Goal: Task Accomplishment & Management: Complete application form

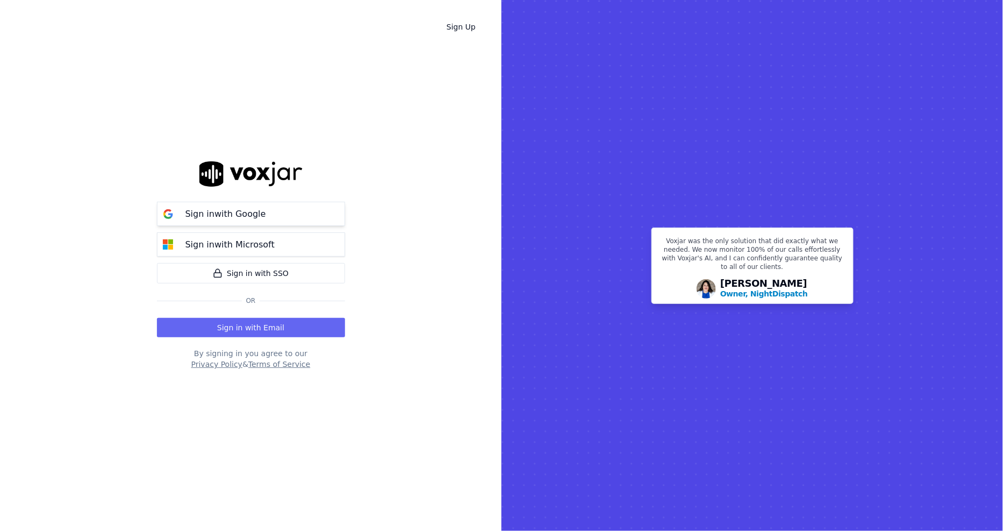
click at [239, 218] on p "Sign in with Google" at bounding box center [225, 214] width 81 height 13
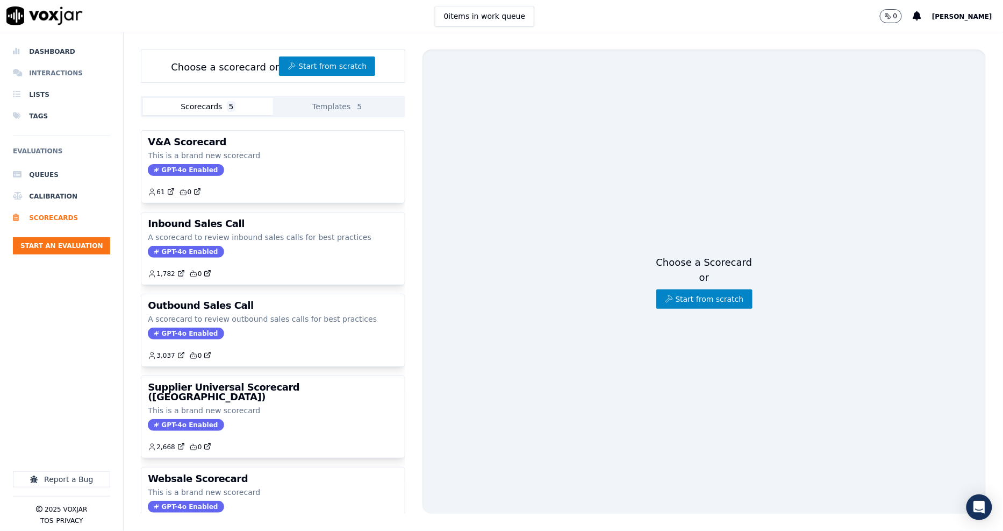
click at [69, 68] on li "Interactions" at bounding box center [61, 73] width 97 height 22
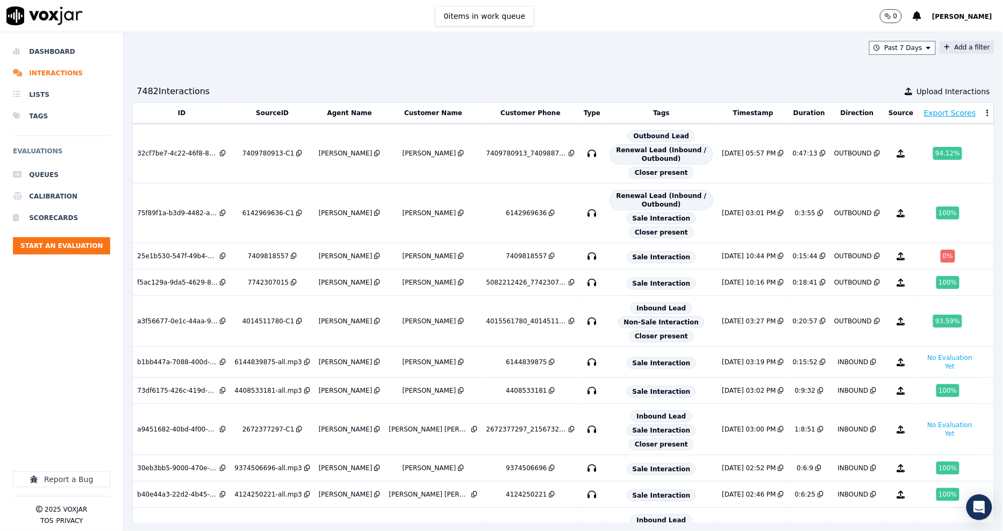
click at [944, 51] on button "Add a filter" at bounding box center [967, 47] width 54 height 13
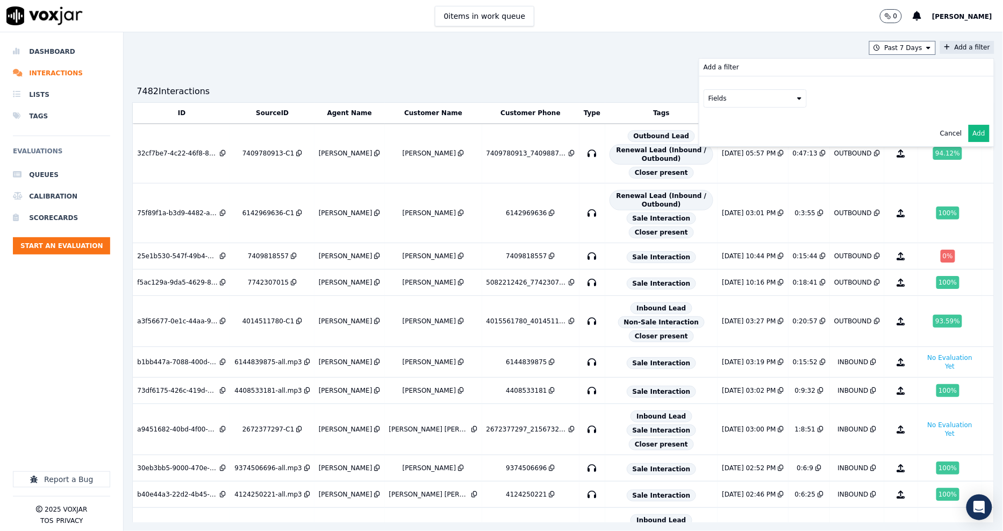
click at [737, 98] on button "Fields" at bounding box center [755, 98] width 103 height 18
click at [722, 203] on div "customers" at bounding box center [739, 207] width 34 height 9
click at [746, 120] on button "Fields" at bounding box center [768, 121] width 103 height 18
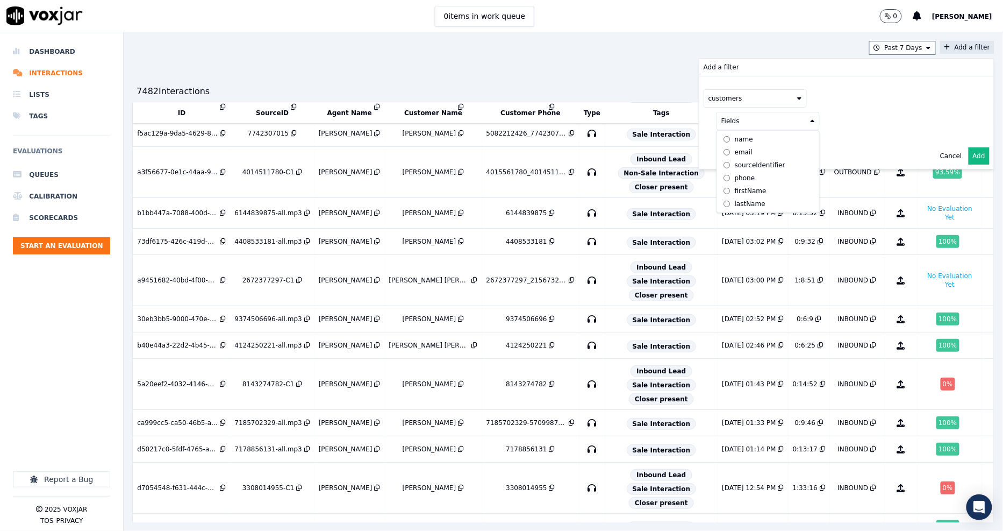
scroll to position [179, 0]
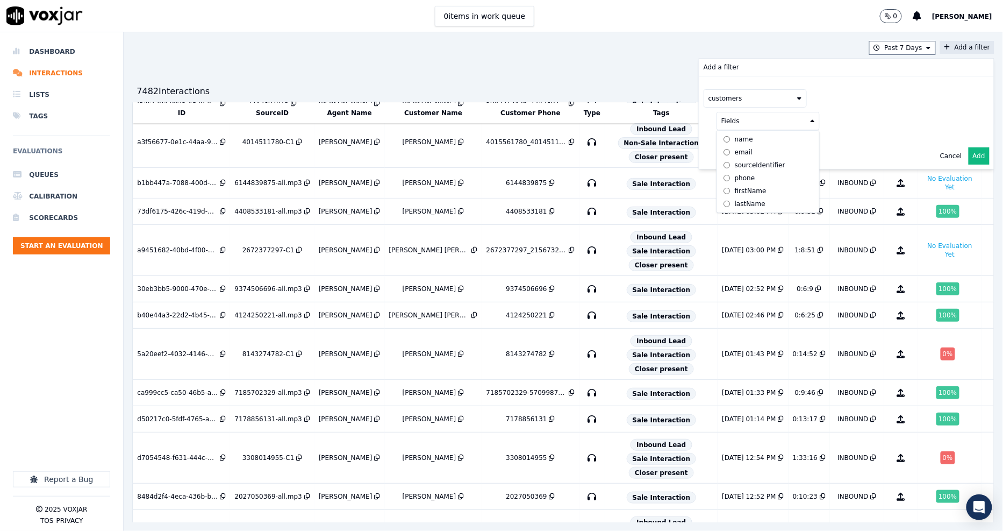
click at [735, 181] on div "phone" at bounding box center [745, 178] width 20 height 9
click at [824, 118] on button at bounding box center [901, 120] width 155 height 16
click at [829, 138] on input "text" at bounding box center [901, 142] width 145 height 18
paste input "2076915207"
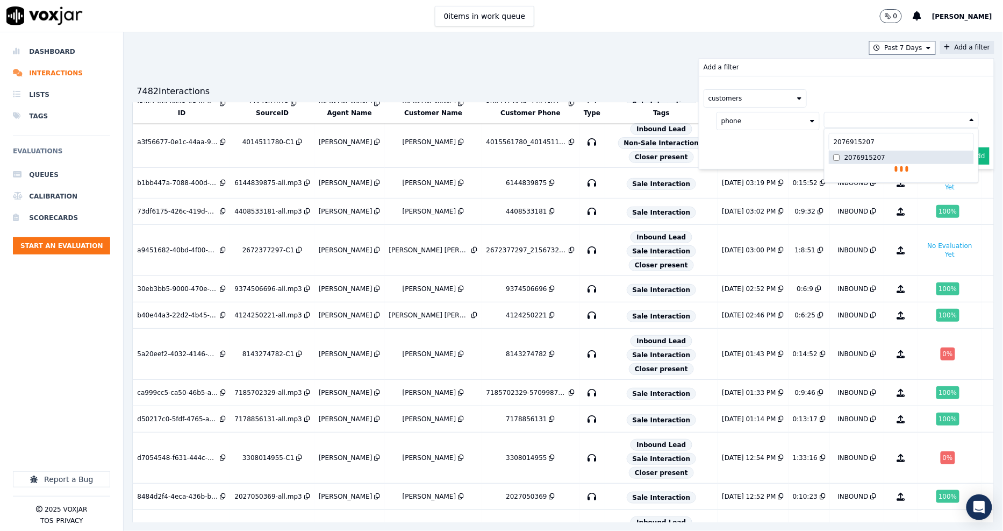
type input "2076915207"
click at [845, 157] on div "2076915207" at bounding box center [865, 157] width 41 height 9
click at [771, 157] on div "customers phone 2076915207 2076915207 2076915207 AND" at bounding box center [846, 122] width 295 height 92
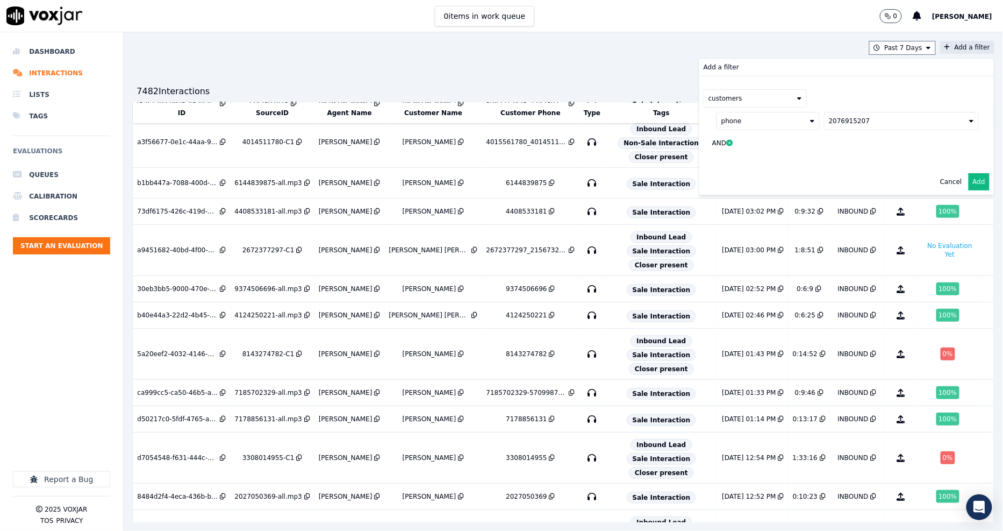
click at [969, 180] on button "Add" at bounding box center [979, 181] width 21 height 17
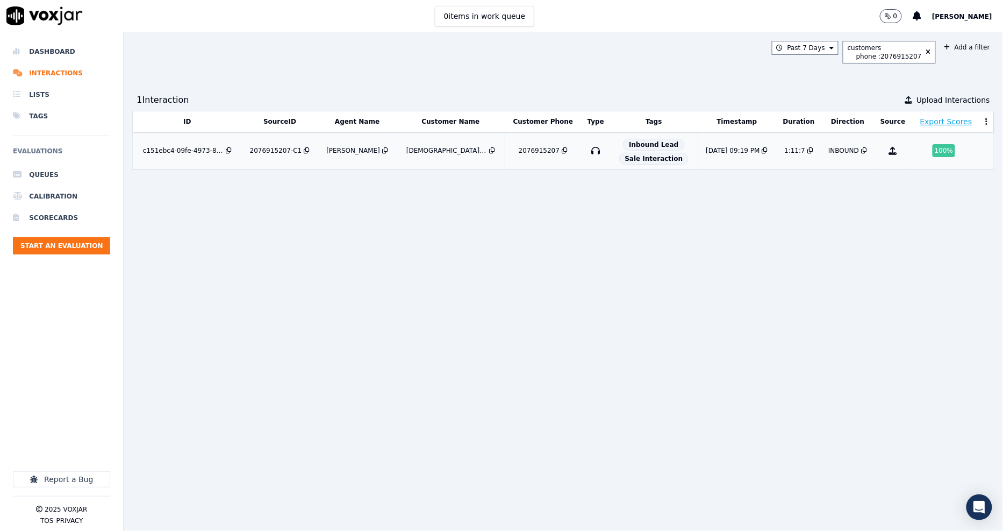
click at [273, 148] on div "2076915207-C1" at bounding box center [276, 150] width 52 height 9
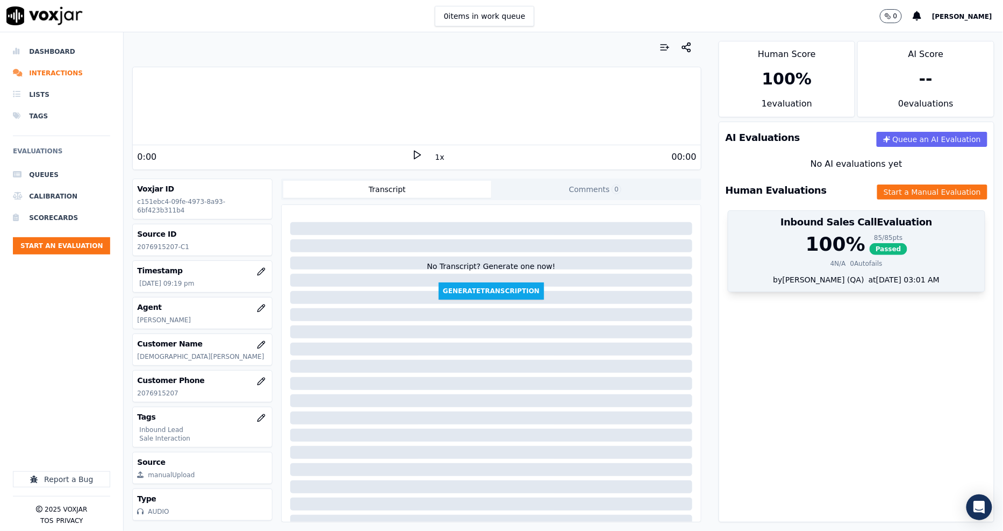
click at [864, 262] on div "4 N/A 0 Autofails" at bounding box center [857, 263] width 244 height 9
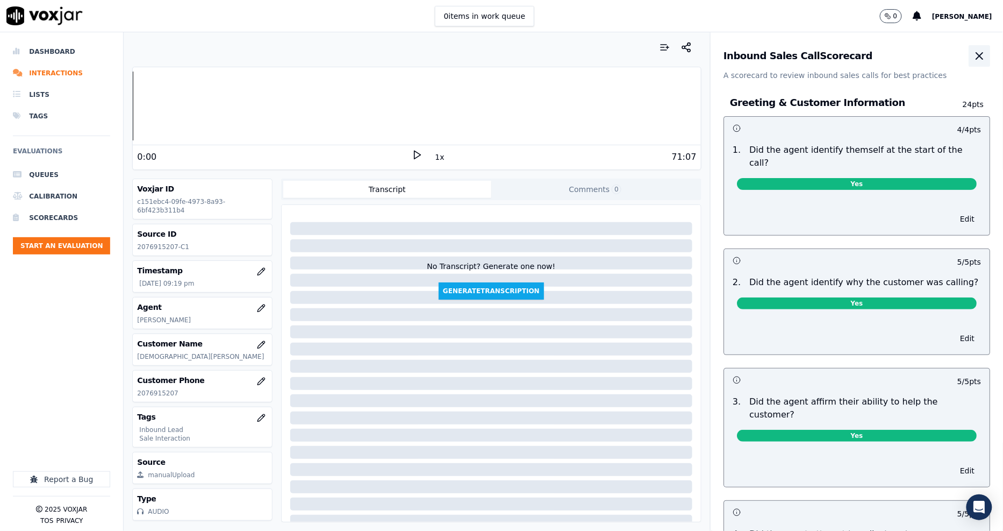
click at [976, 53] on icon "button" at bounding box center [979, 56] width 6 height 6
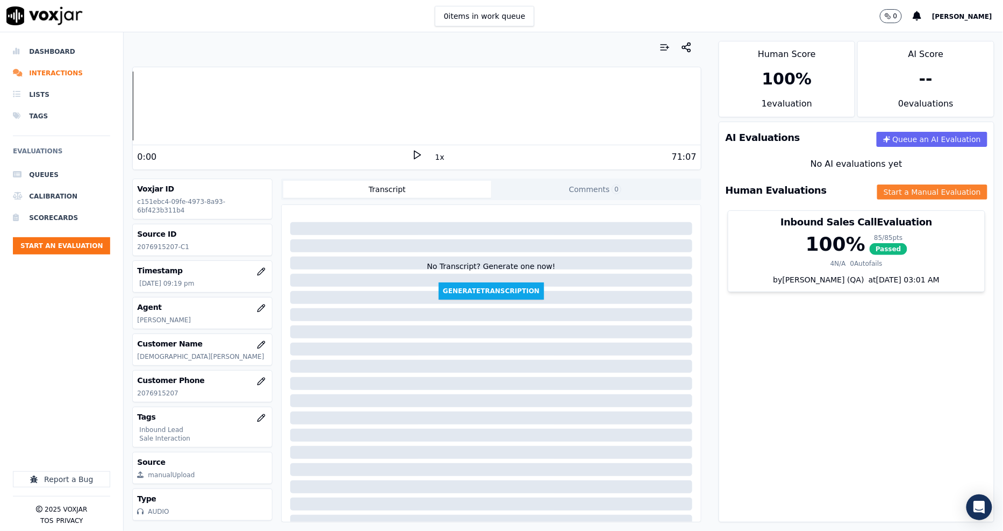
click at [899, 188] on button "Start a Manual Evaluation" at bounding box center [932, 191] width 110 height 15
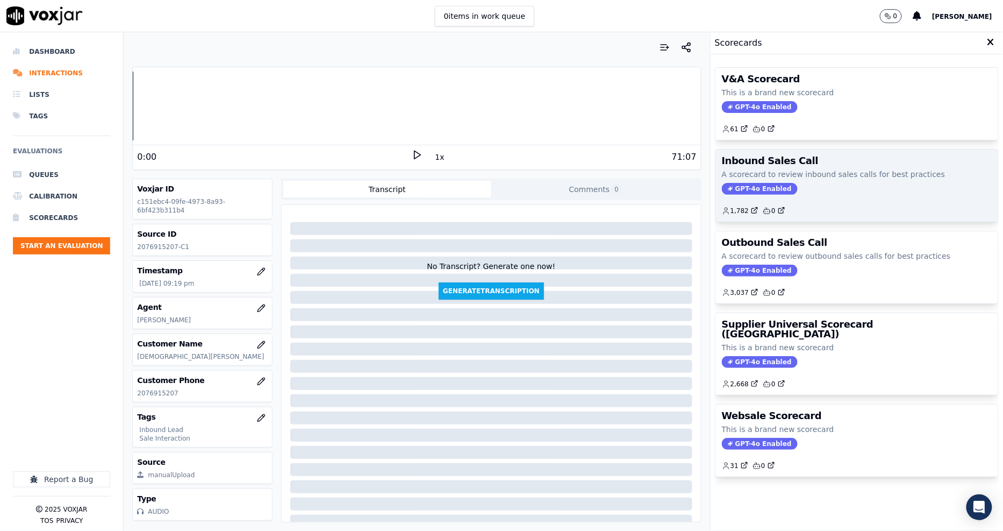
click at [770, 173] on p "A scorecard to review inbound sales calls for best practices" at bounding box center [857, 174] width 270 height 11
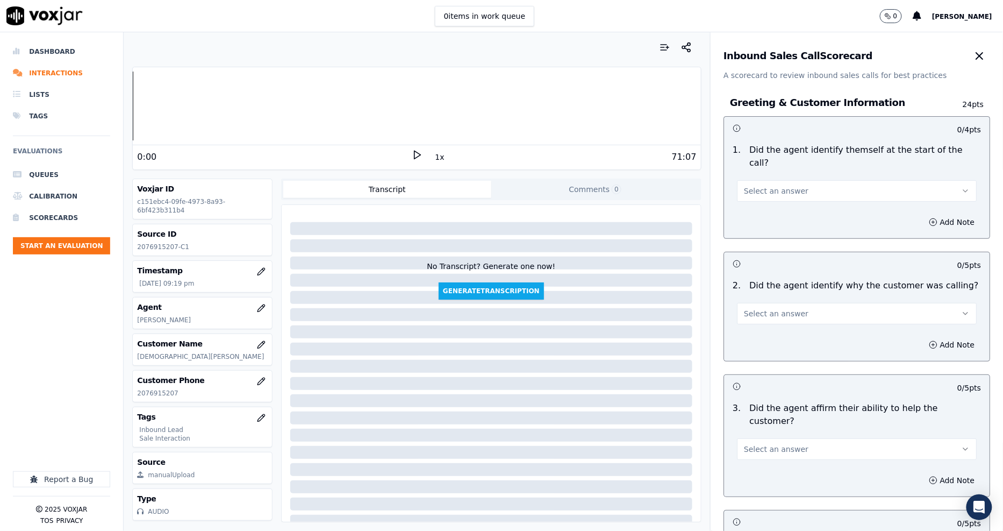
click at [770, 185] on span "Select an answer" at bounding box center [776, 190] width 65 height 11
click at [755, 207] on div "Yes" at bounding box center [837, 202] width 219 height 17
click at [415, 149] on icon at bounding box center [417, 154] width 11 height 11
click at [415, 153] on polygon at bounding box center [418, 155] width 6 height 8
click at [433, 159] on button "1x" at bounding box center [439, 156] width 13 height 15
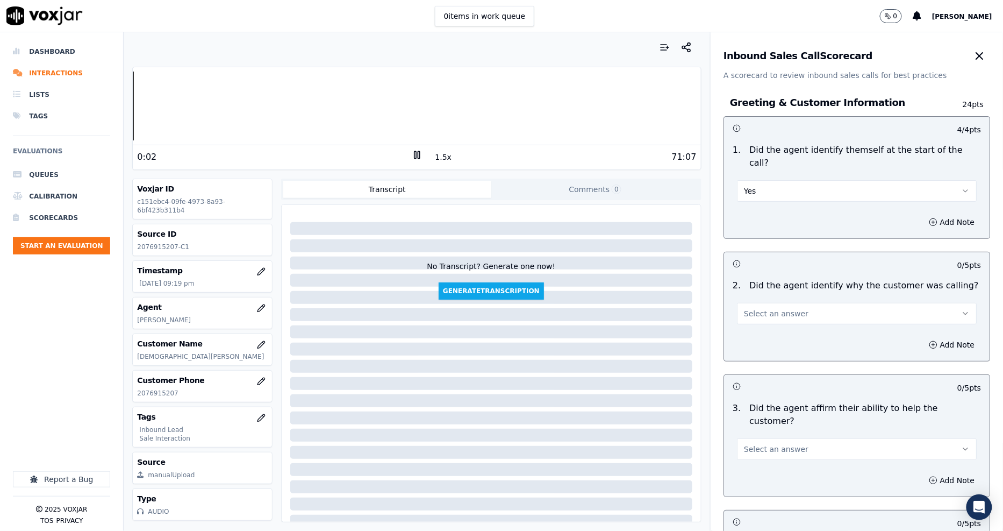
click at [433, 157] on button "1.5x" at bounding box center [443, 156] width 21 height 15
click at [782, 303] on button "Select an answer" at bounding box center [857, 314] width 240 height 22
click at [782, 317] on div "Yes" at bounding box center [837, 324] width 219 height 17
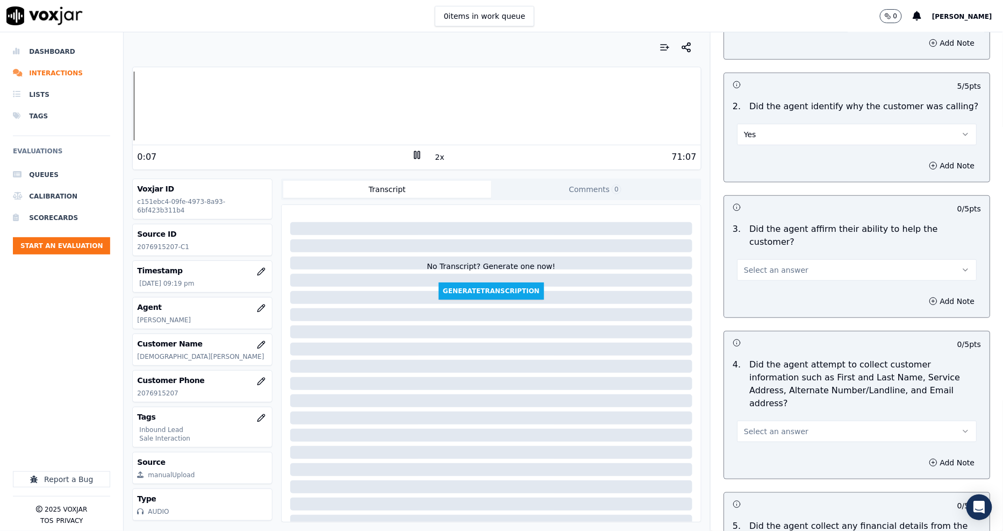
click at [764, 259] on button "Select an answer" at bounding box center [857, 270] width 240 height 22
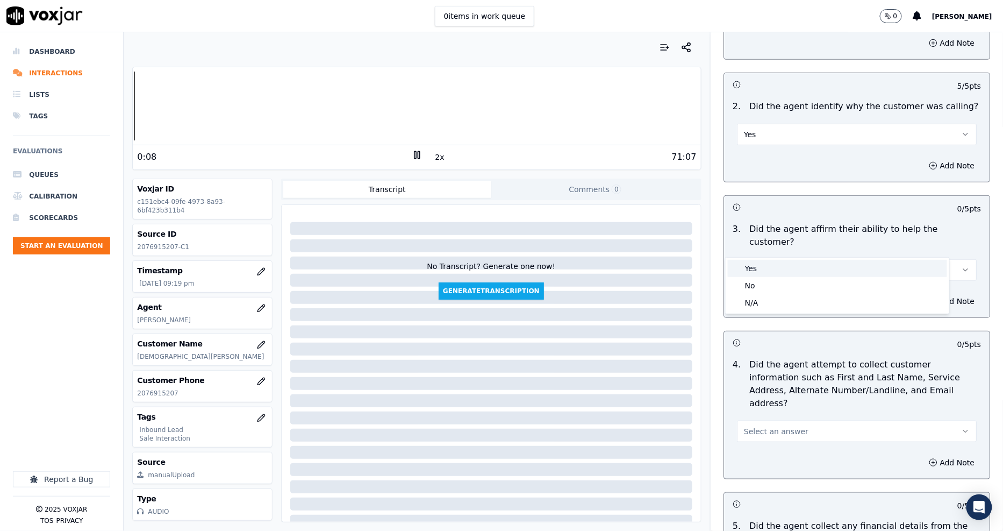
click at [759, 267] on div "Yes" at bounding box center [837, 268] width 219 height 17
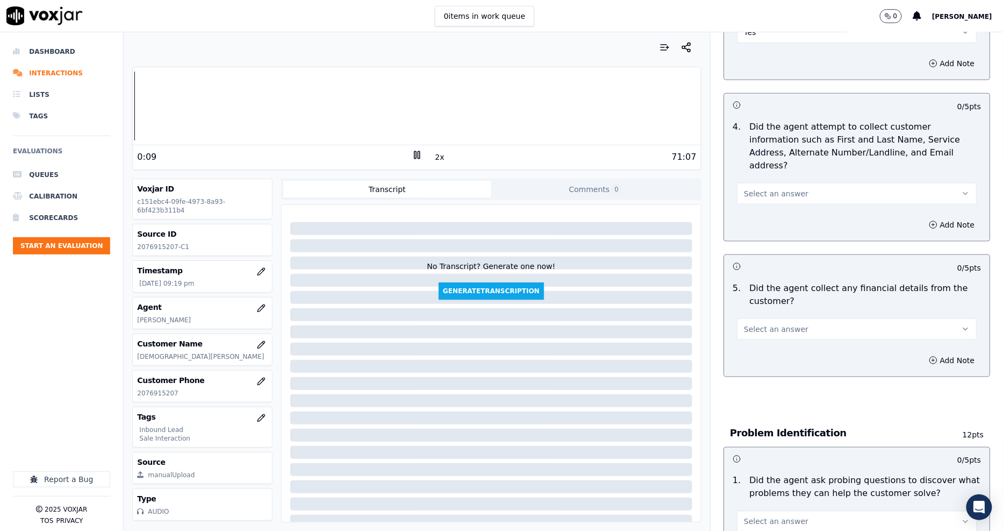
scroll to position [418, 0]
click at [753, 187] on span "Select an answer" at bounding box center [776, 192] width 65 height 11
click at [754, 180] on div "Yes" at bounding box center [837, 177] width 219 height 17
click at [780, 323] on span "Select an answer" at bounding box center [776, 328] width 65 height 11
click at [770, 335] on div "No" at bounding box center [837, 330] width 219 height 17
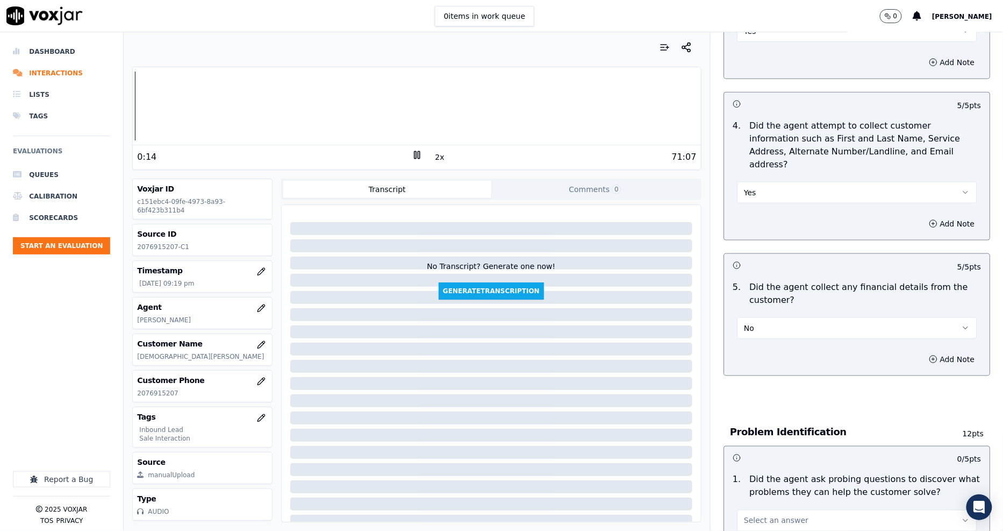
scroll to position [597, 0]
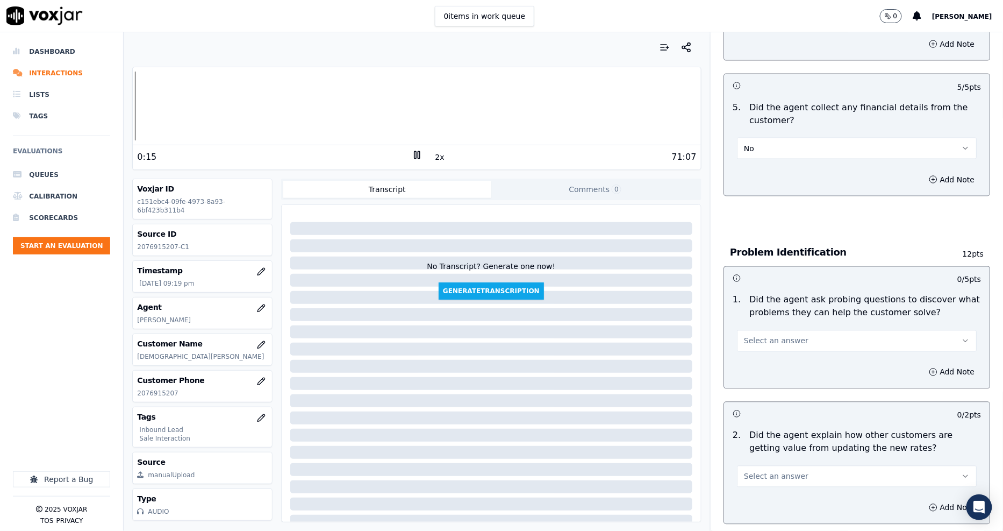
click at [766, 335] on span "Select an answer" at bounding box center [776, 340] width 65 height 11
click at [765, 324] on div "Yes" at bounding box center [837, 326] width 219 height 17
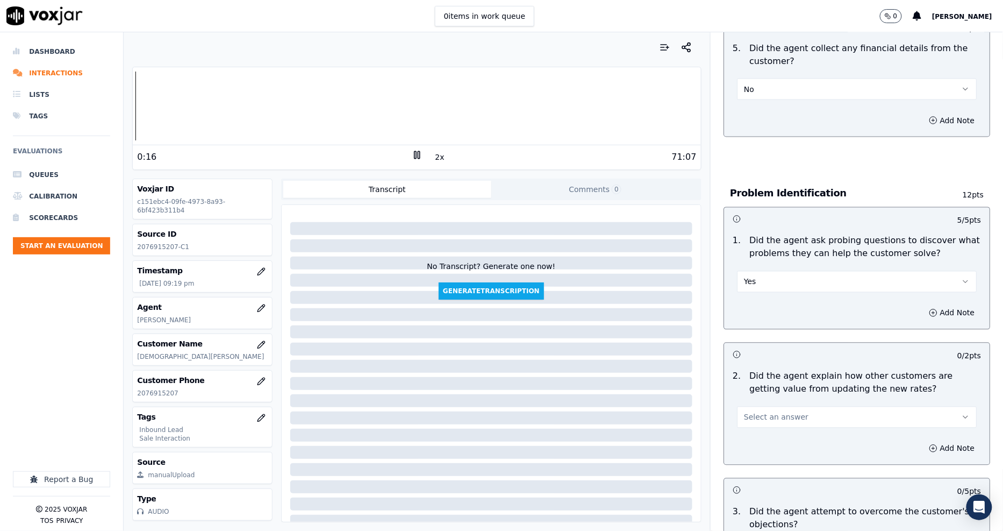
scroll to position [776, 0]
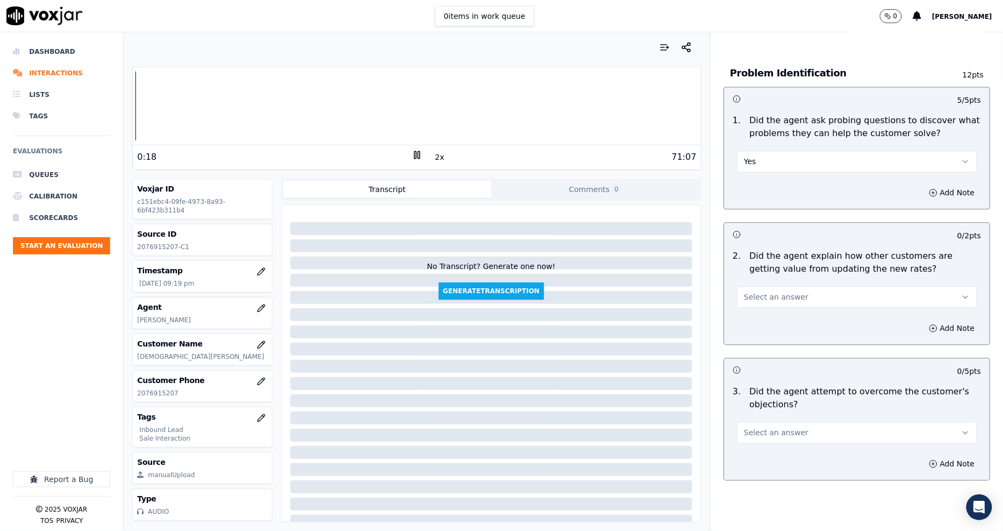
click at [745, 292] on span "Select an answer" at bounding box center [776, 297] width 65 height 11
click at [758, 323] on div "N/A" at bounding box center [837, 317] width 219 height 17
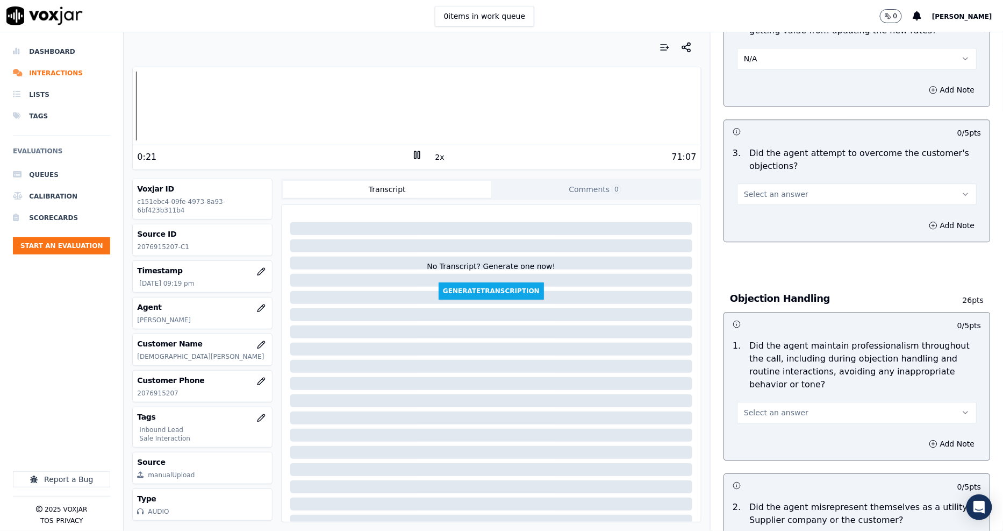
click at [756, 189] on span "Select an answer" at bounding box center [776, 194] width 65 height 11
click at [759, 176] on div "Yes" at bounding box center [837, 179] width 219 height 17
click at [748, 402] on button "Select an answer" at bounding box center [857, 413] width 240 height 22
click at [753, 398] on div "Yes" at bounding box center [837, 397] width 219 height 17
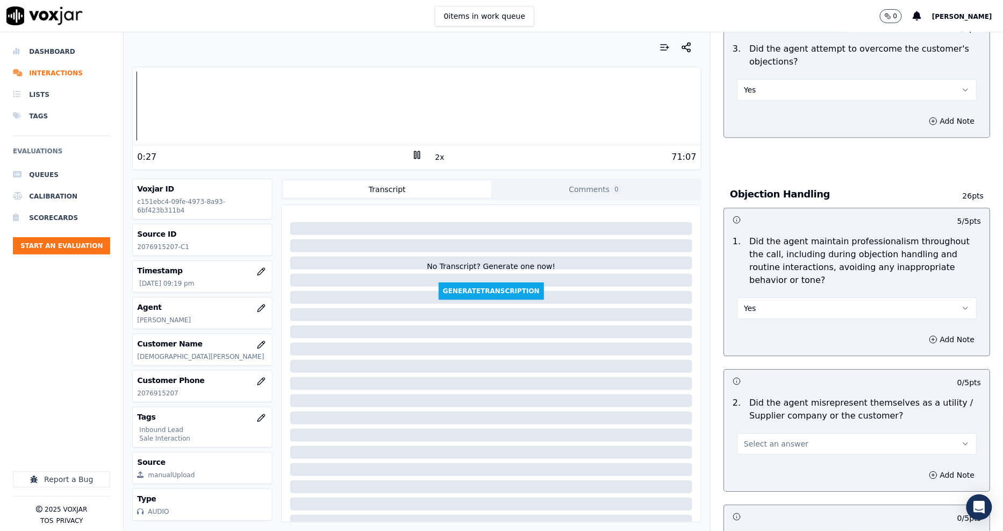
scroll to position [1254, 0]
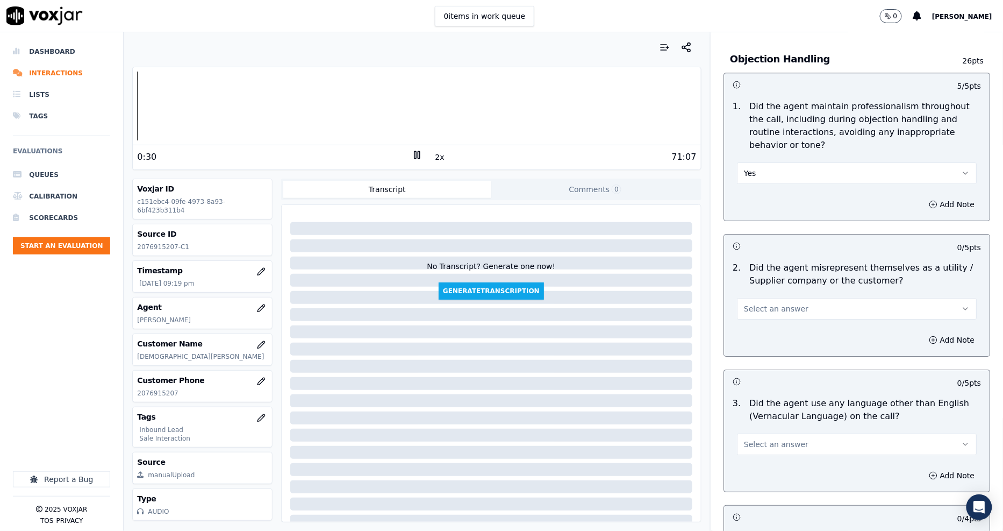
click at [760, 303] on span "Select an answer" at bounding box center [776, 308] width 65 height 11
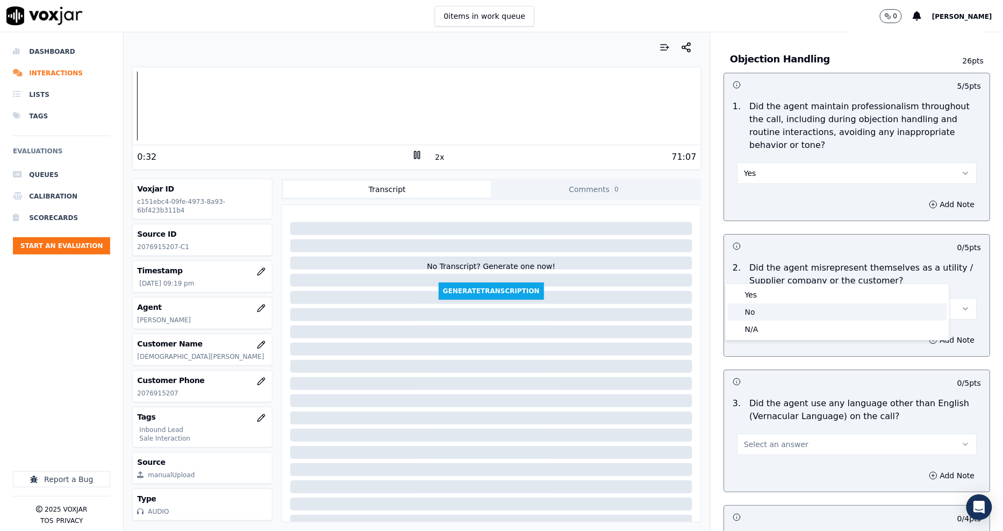
click at [760, 305] on div "No" at bounding box center [837, 311] width 219 height 17
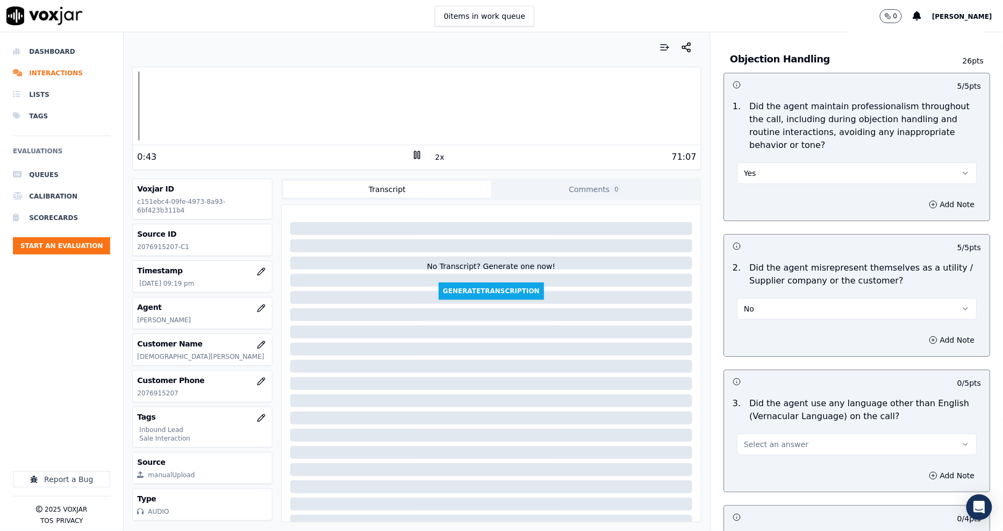
click at [800, 433] on button "Select an answer" at bounding box center [857, 444] width 240 height 22
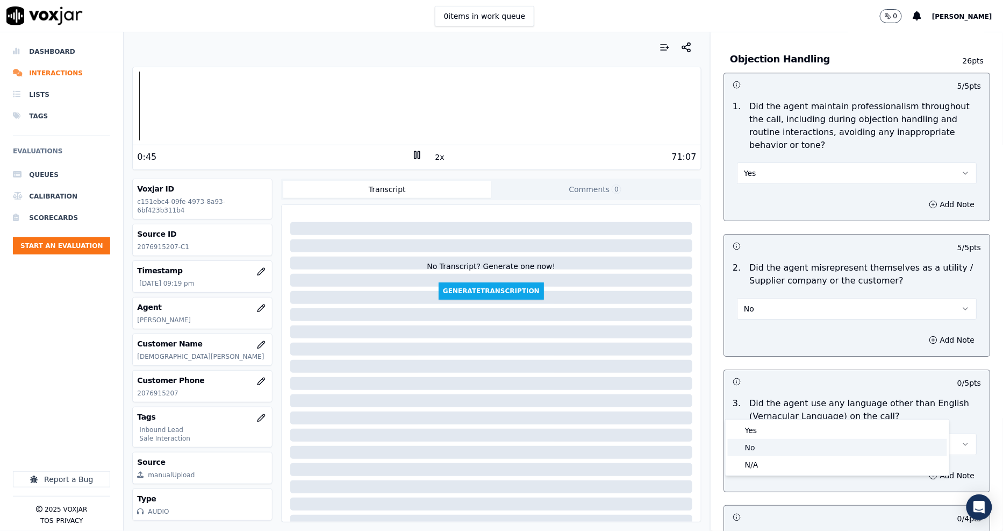
click at [770, 454] on div "No" at bounding box center [837, 447] width 219 height 17
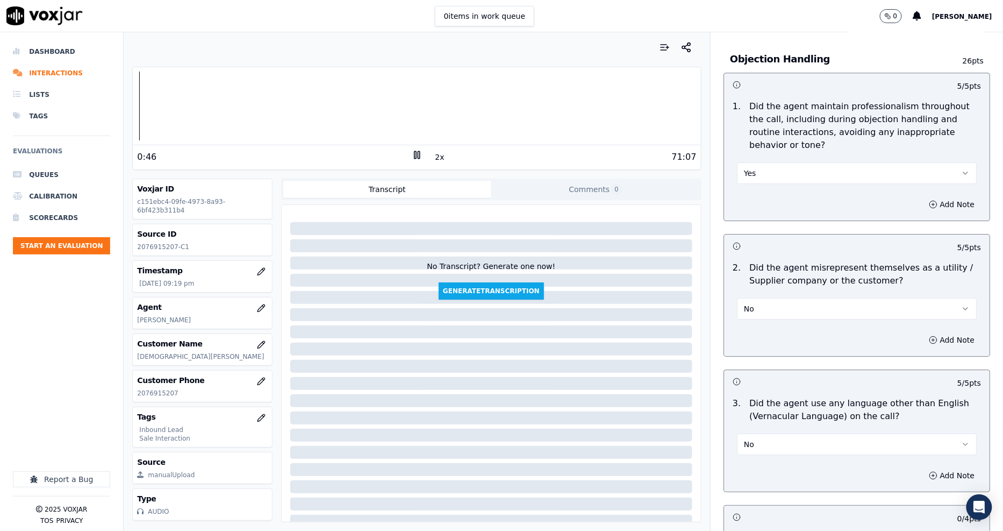
scroll to position [1374, 0]
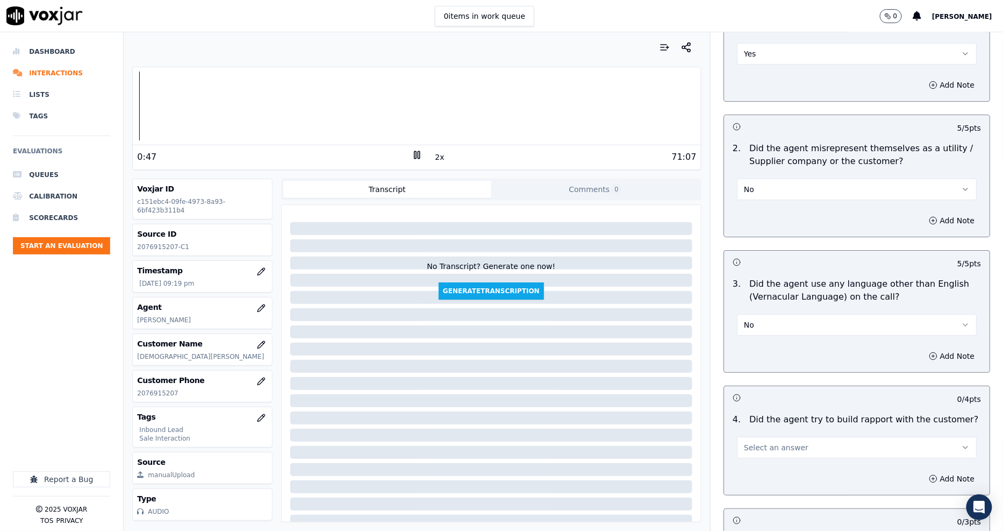
click at [765, 442] on span "Select an answer" at bounding box center [776, 447] width 65 height 11
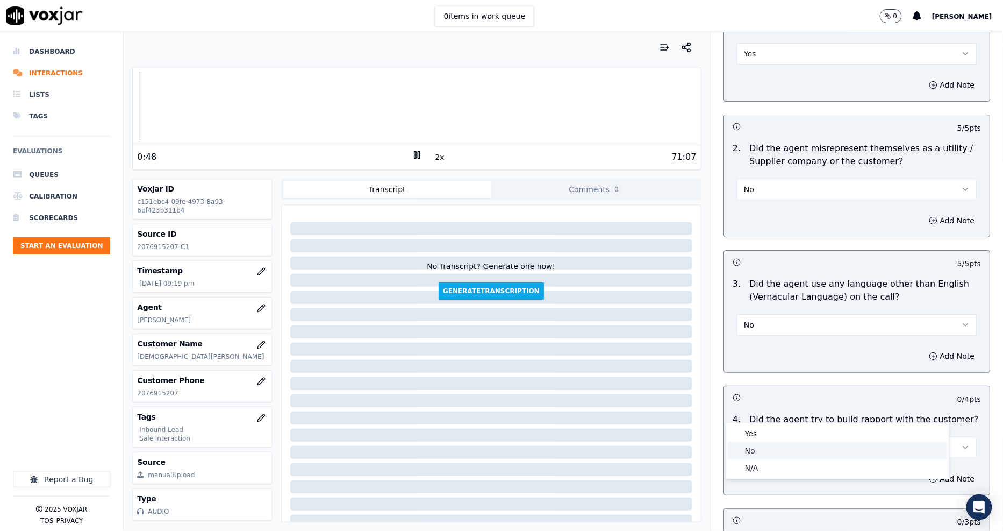
click at [754, 461] on div "N/A" at bounding box center [837, 467] width 219 height 17
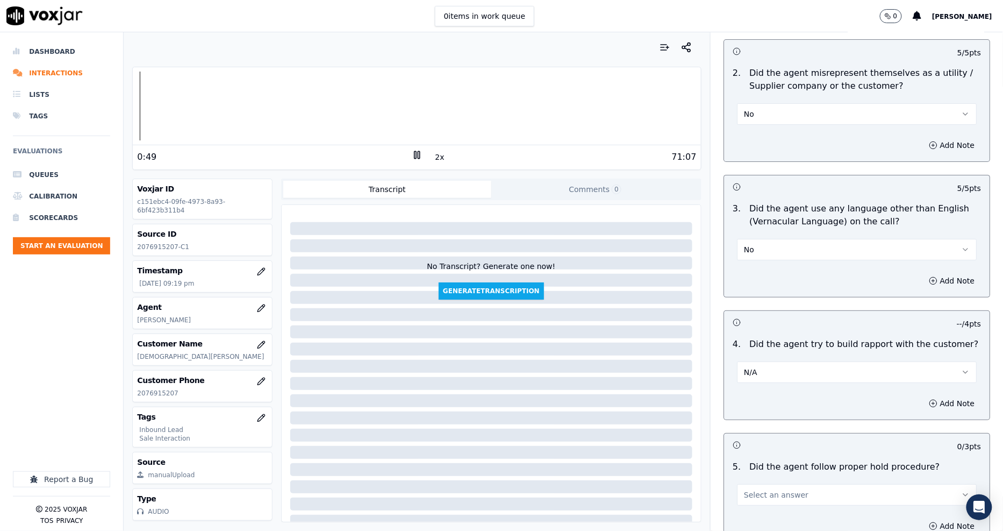
scroll to position [1553, 0]
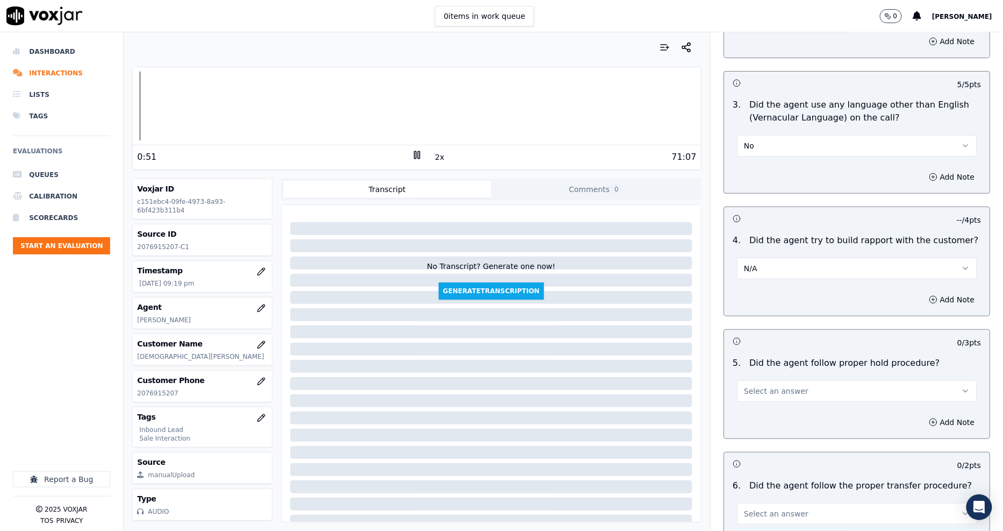
click at [752, 385] on span "Select an answer" at bounding box center [776, 390] width 65 height 11
click at [749, 374] on div "Yes" at bounding box center [837, 376] width 219 height 17
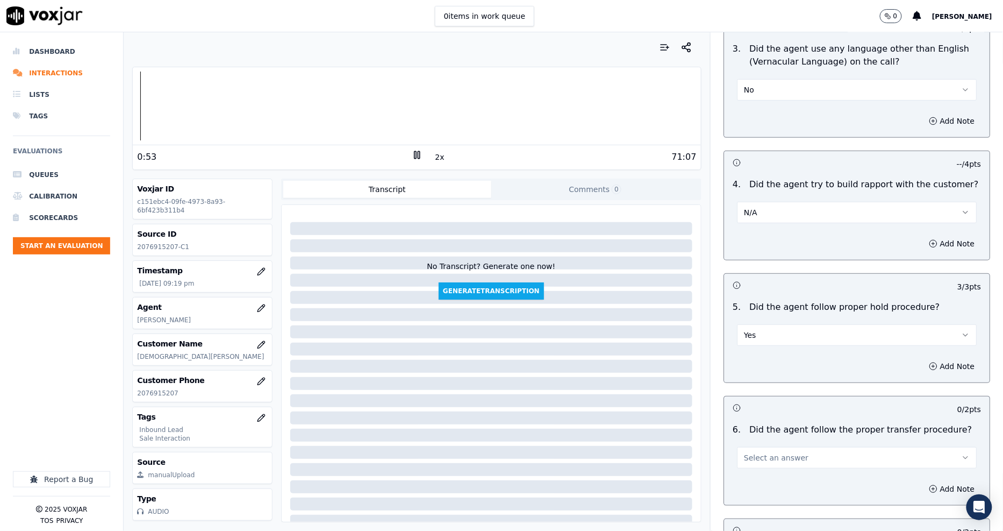
scroll to position [1673, 0]
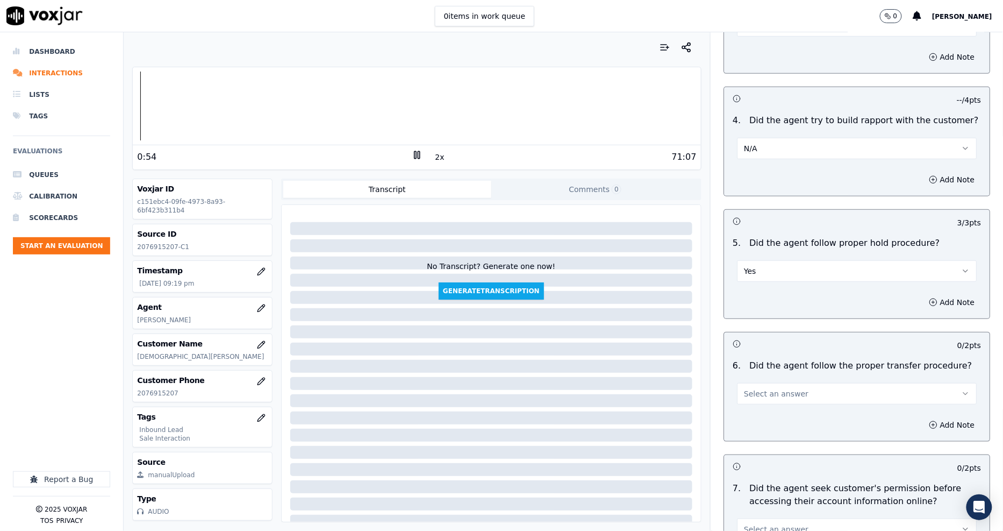
click at [761, 388] on span "Select an answer" at bounding box center [776, 393] width 65 height 11
click at [762, 381] on div "Yes" at bounding box center [837, 379] width 219 height 17
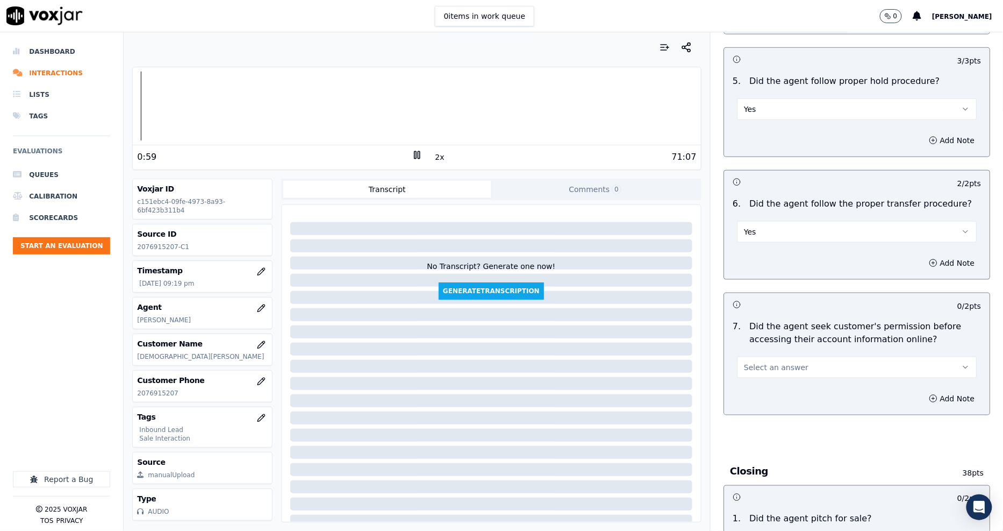
scroll to position [1852, 0]
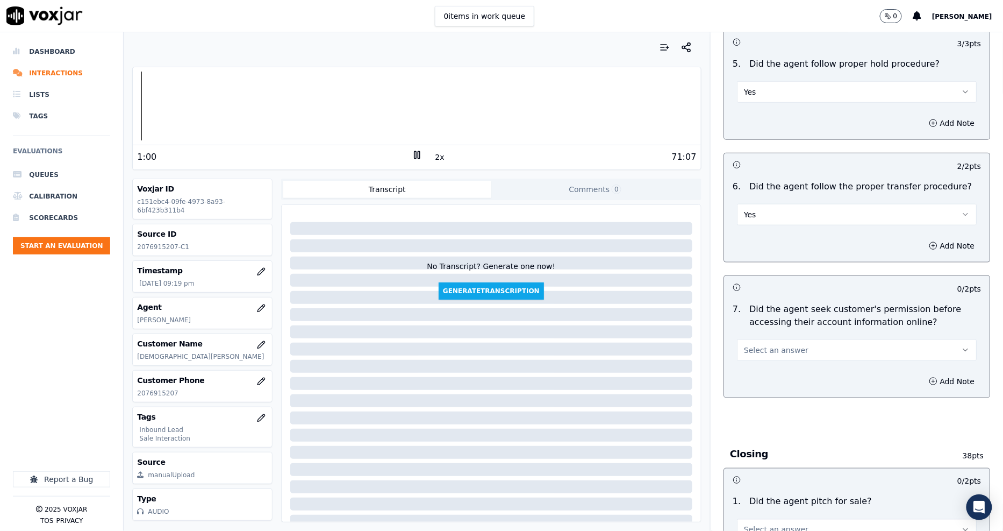
click at [761, 345] on span "Select an answer" at bounding box center [776, 350] width 65 height 11
click at [759, 342] on div "Yes" at bounding box center [837, 335] width 219 height 17
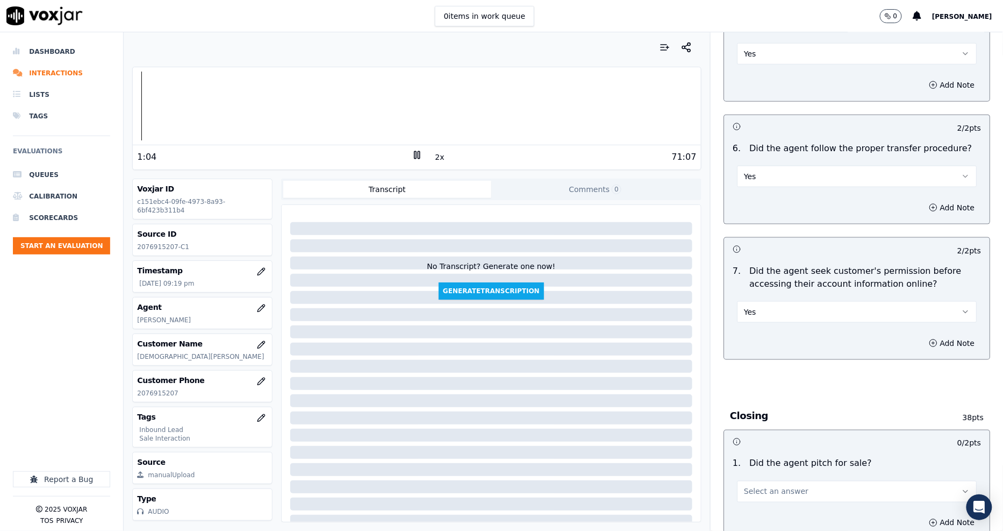
scroll to position [2031, 0]
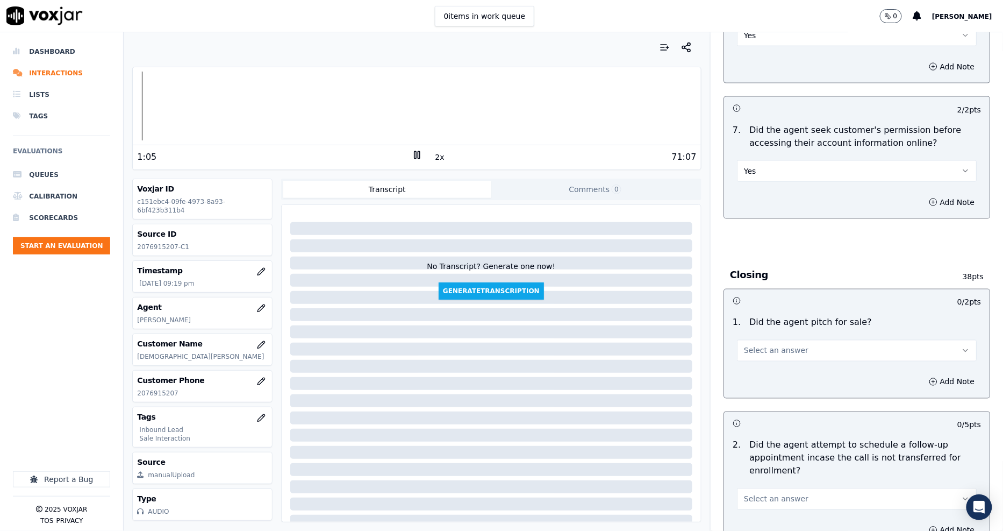
click at [753, 345] on span "Select an answer" at bounding box center [776, 350] width 65 height 11
click at [755, 341] on div "Yes" at bounding box center [837, 336] width 219 height 17
click at [763, 494] on span "Select an answer" at bounding box center [776, 499] width 65 height 11
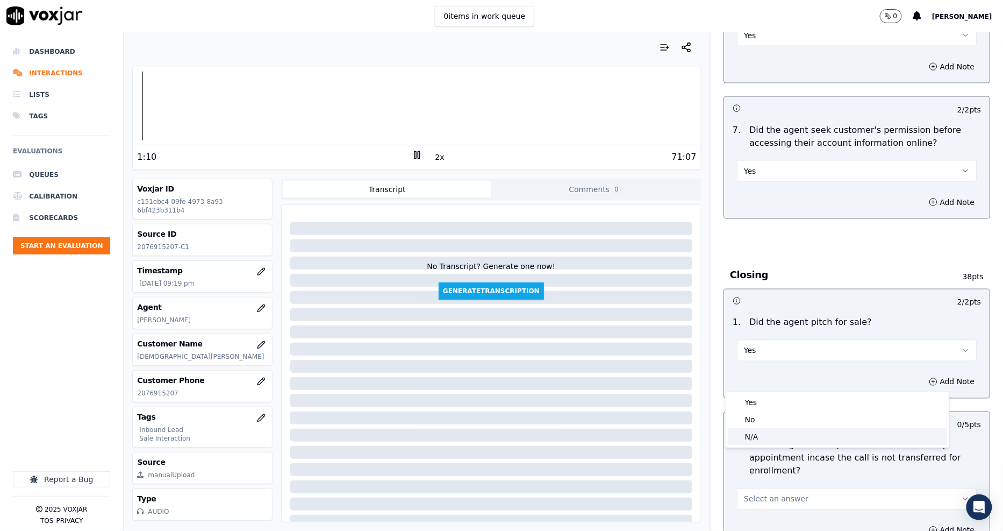
click at [756, 441] on div "N/A" at bounding box center [837, 436] width 219 height 17
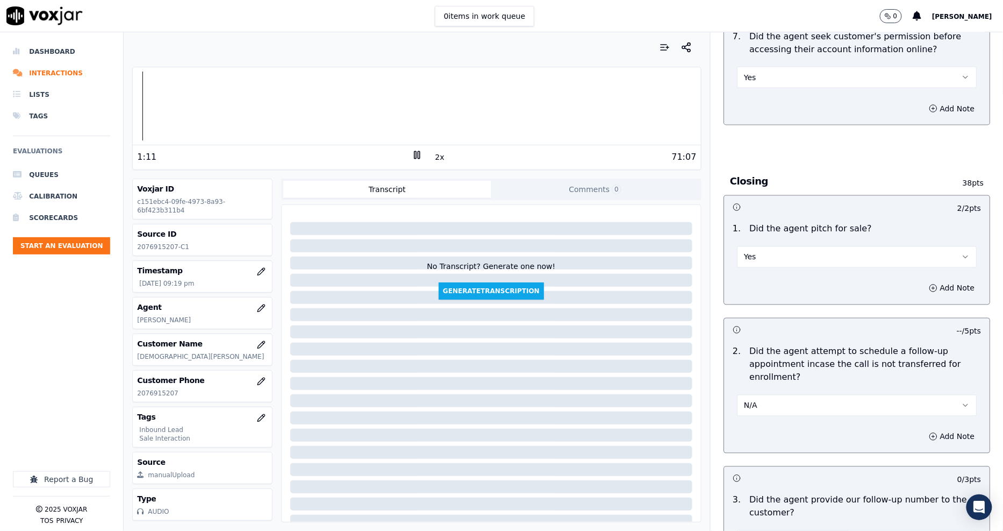
scroll to position [2210, 0]
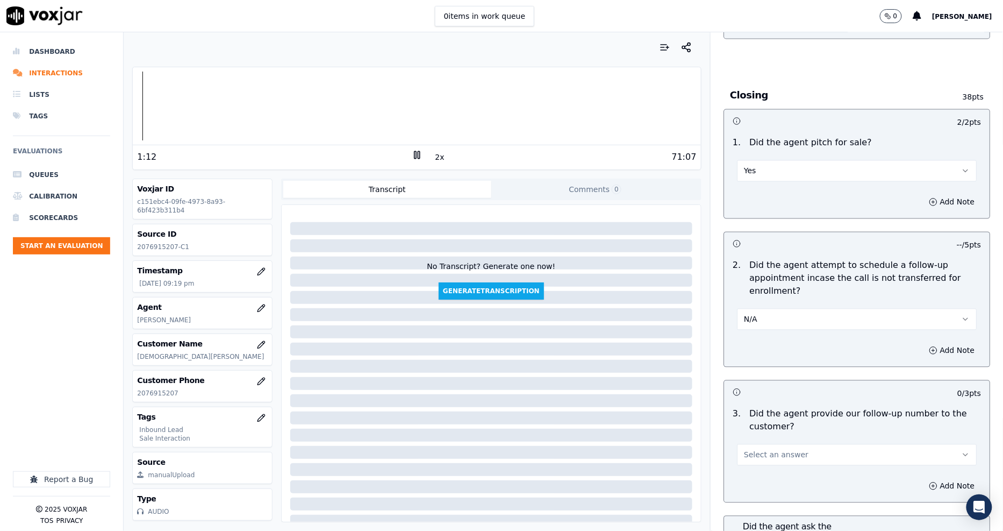
click at [764, 444] on button "Select an answer" at bounding box center [857, 455] width 240 height 22
click at [762, 445] on div "Yes" at bounding box center [837, 441] width 219 height 17
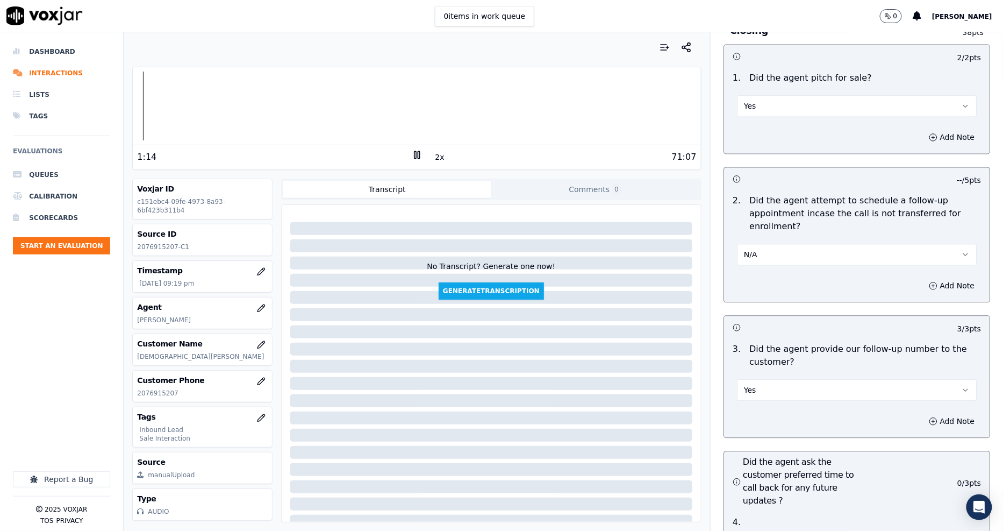
scroll to position [2389, 0]
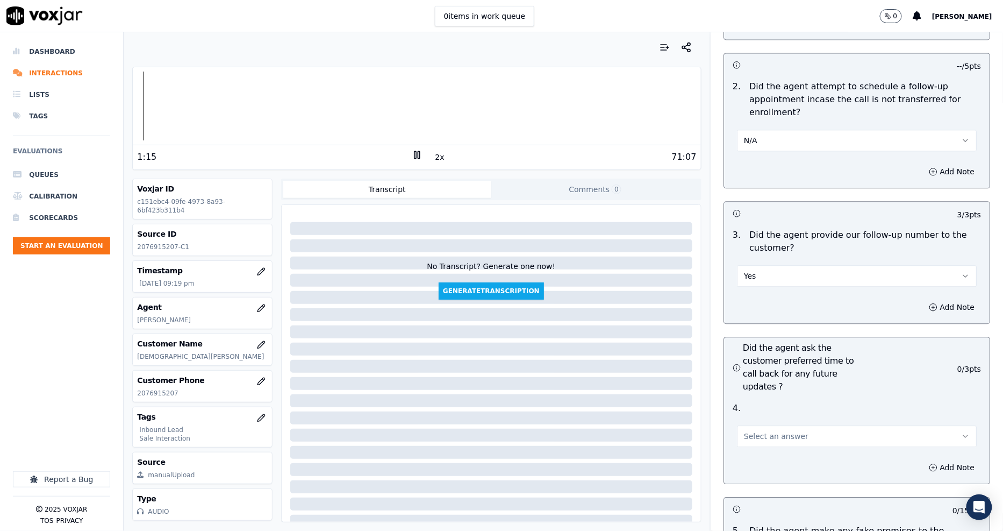
click at [745, 425] on button "Select an answer" at bounding box center [857, 436] width 240 height 22
click at [749, 423] on div "Yes" at bounding box center [837, 422] width 219 height 17
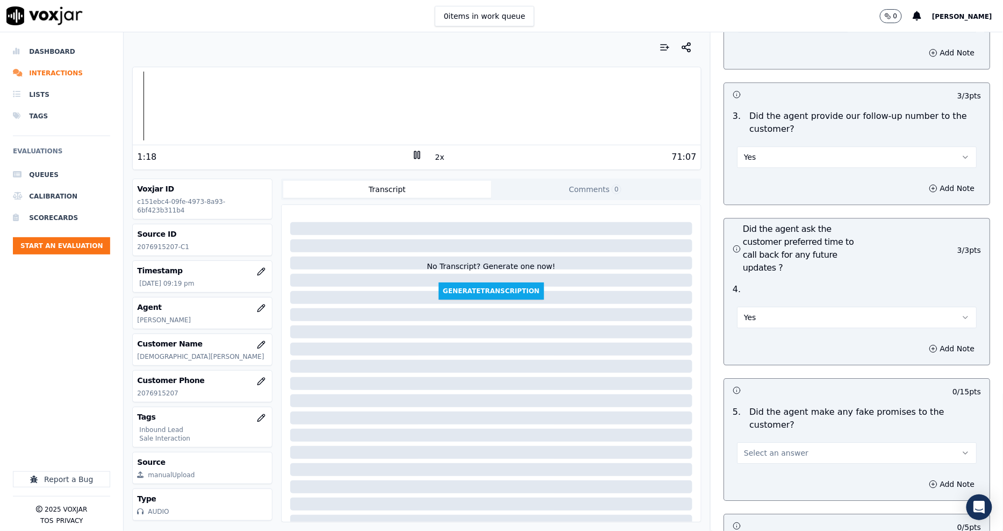
scroll to position [2509, 0]
click at [755, 412] on div "5 . Did the agent make any fake promises to the customer? Select an answer" at bounding box center [857, 434] width 266 height 67
click at [754, 447] on span "Select an answer" at bounding box center [776, 452] width 65 height 11
click at [754, 438] on div "No" at bounding box center [837, 442] width 219 height 17
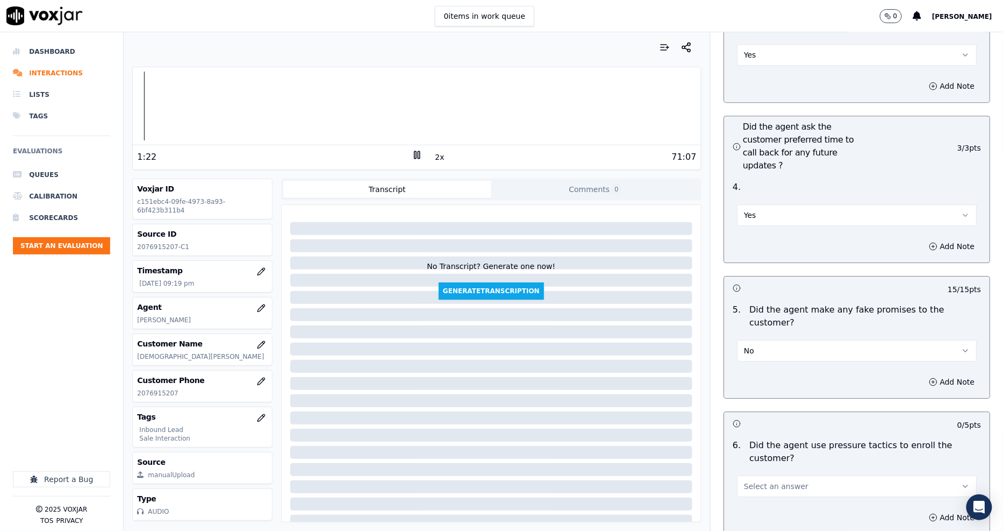
scroll to position [2688, 0]
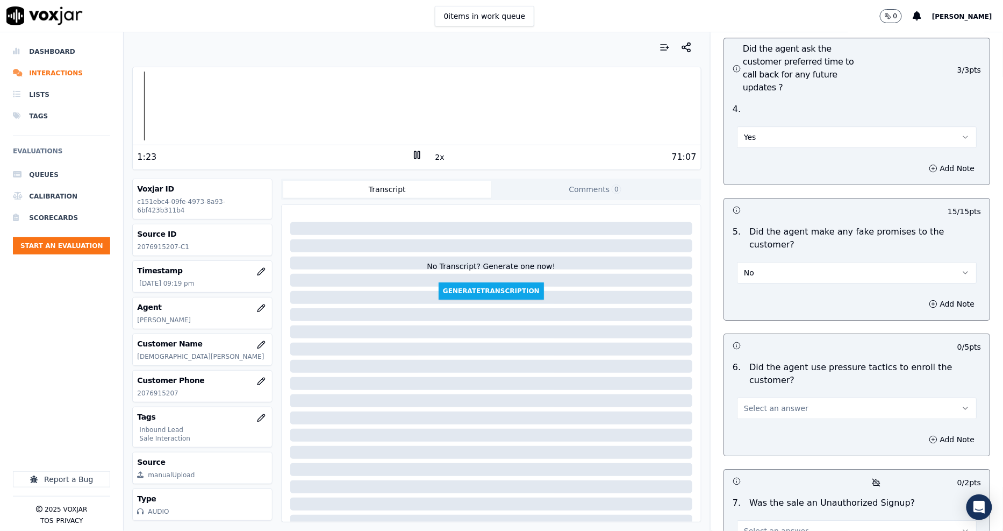
click at [771, 403] on span "Select an answer" at bounding box center [776, 408] width 65 height 11
click at [766, 379] on div "No" at bounding box center [837, 385] width 219 height 17
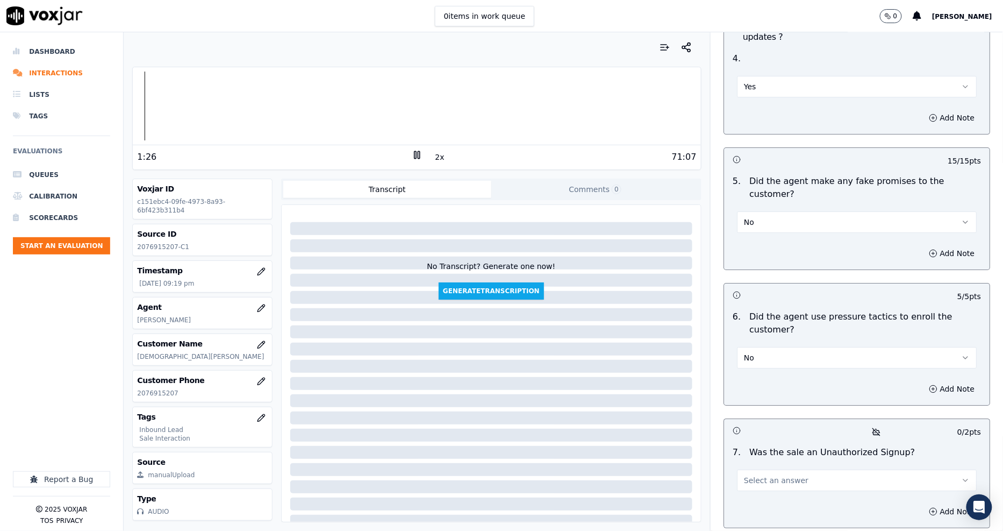
scroll to position [2808, 0]
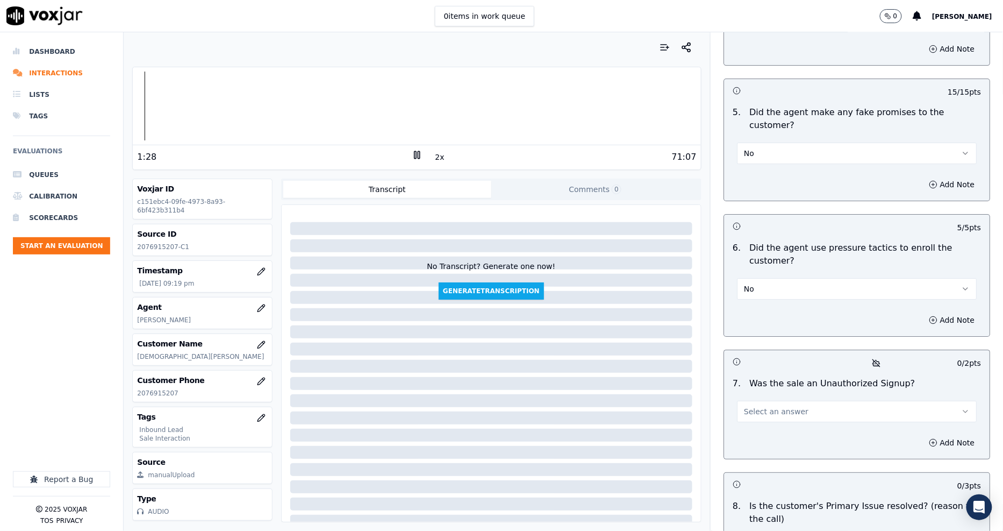
click at [767, 401] on button "Select an answer" at bounding box center [857, 412] width 240 height 22
click at [765, 383] on div "No" at bounding box center [837, 389] width 219 height 17
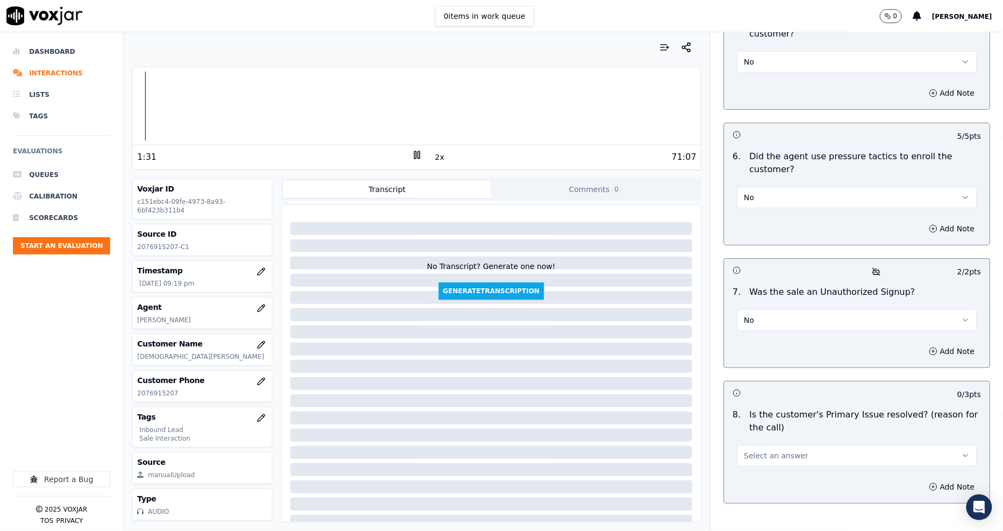
click at [760, 445] on button "Select an answer" at bounding box center [857, 456] width 240 height 22
click at [753, 430] on div "No" at bounding box center [837, 433] width 219 height 17
click at [765, 445] on button "No" at bounding box center [857, 456] width 240 height 22
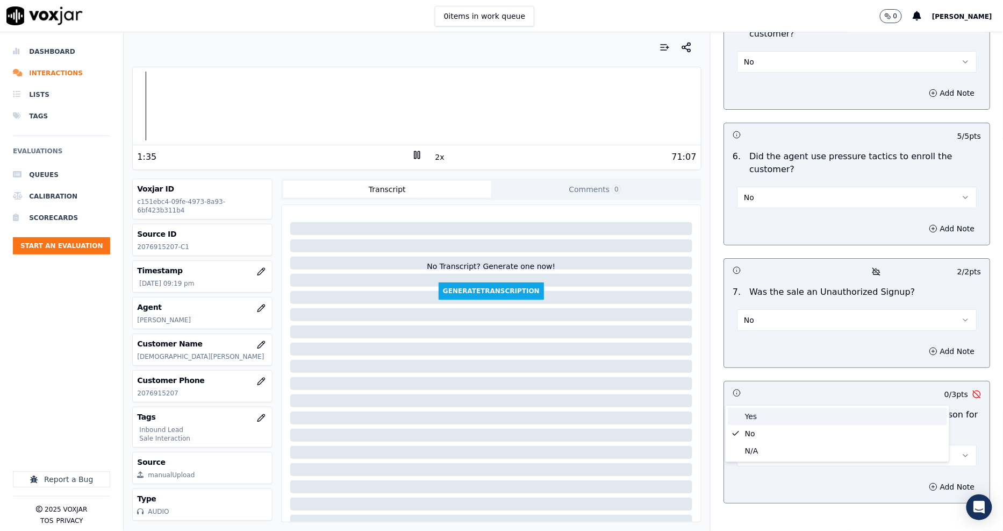
click at [762, 411] on div "Yes" at bounding box center [837, 416] width 219 height 17
